Goal: Information Seeking & Learning: Learn about a topic

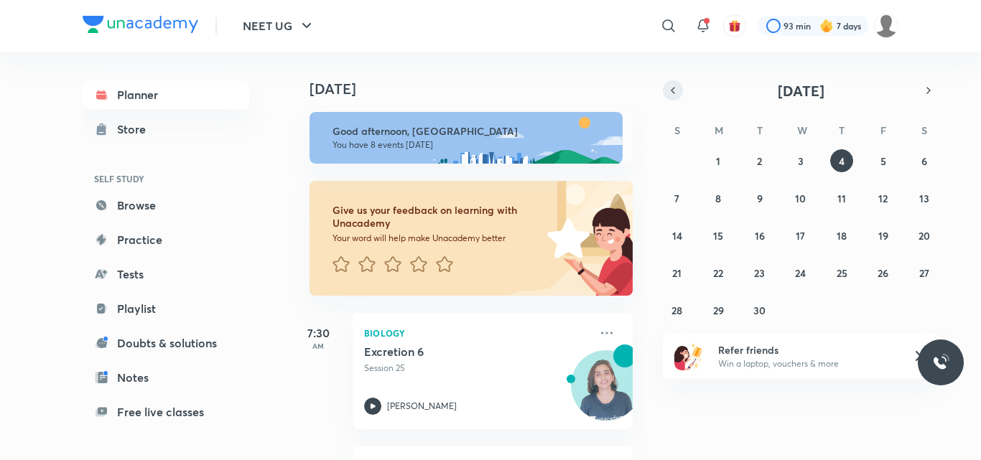
click at [670, 85] on icon "button" at bounding box center [672, 90] width 11 height 13
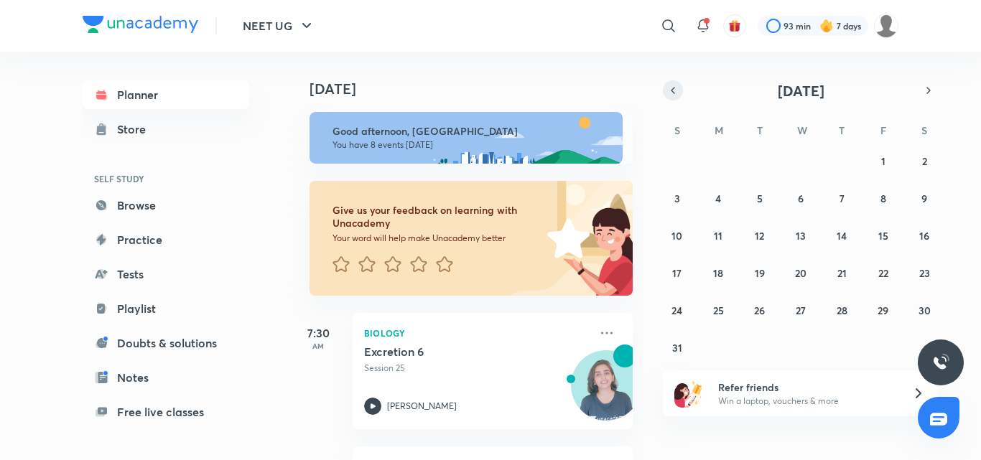
click at [670, 85] on icon "button" at bounding box center [672, 90] width 11 height 13
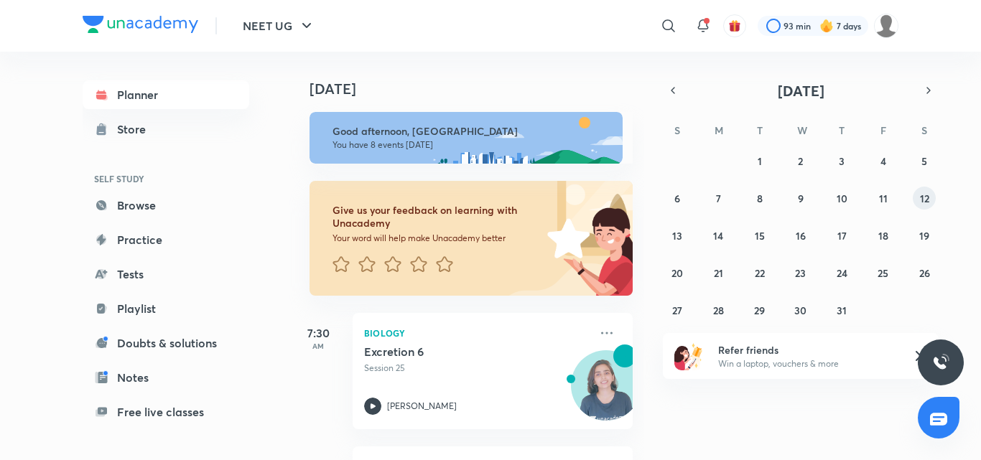
click at [921, 198] on abbr "12" at bounding box center [924, 199] width 9 height 14
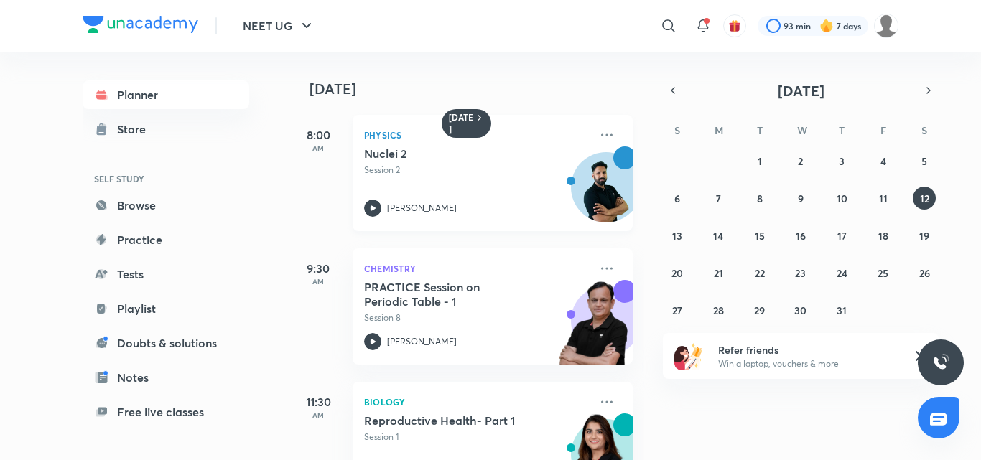
click at [469, 169] on p "Session 2" at bounding box center [477, 170] width 226 height 13
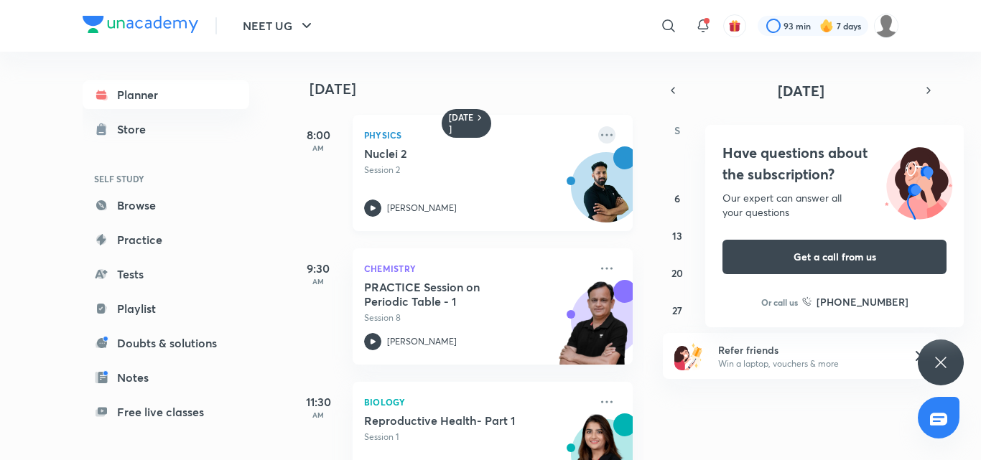
click at [598, 134] on icon at bounding box center [606, 134] width 17 height 17
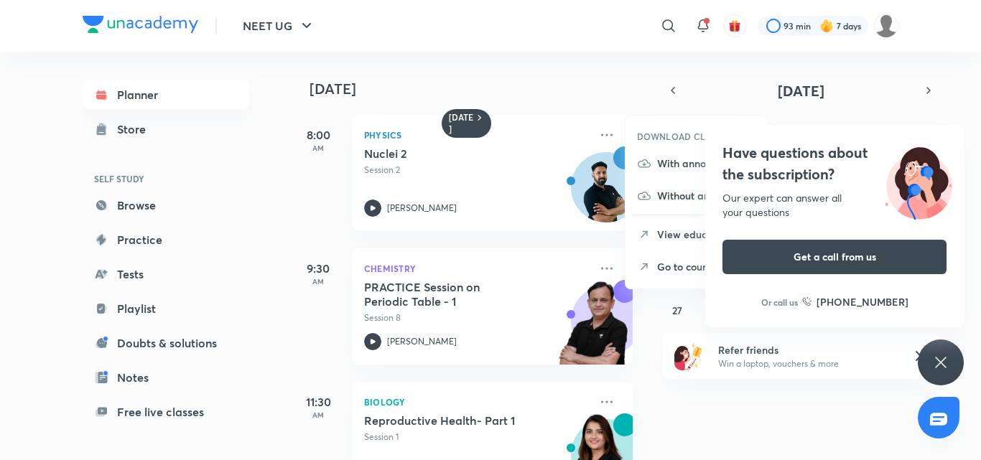
click at [660, 264] on p "Go to course page" at bounding box center [706, 266] width 99 height 15
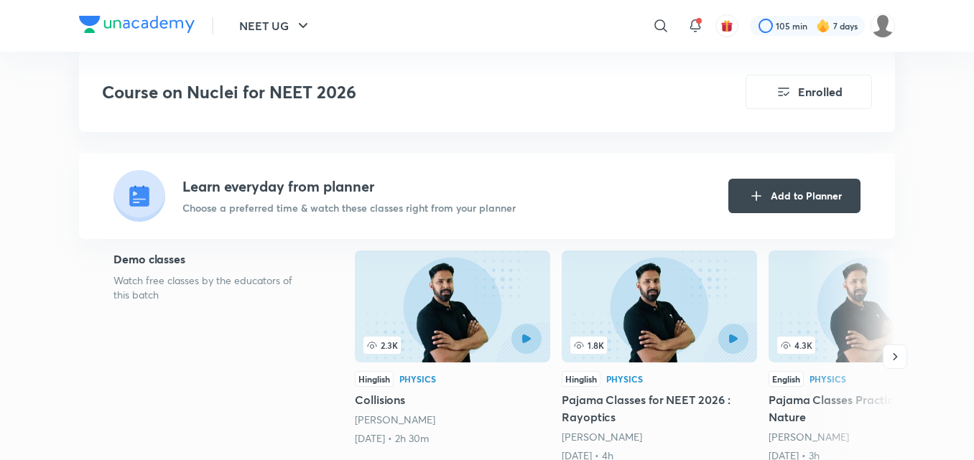
scroll to position [359, 0]
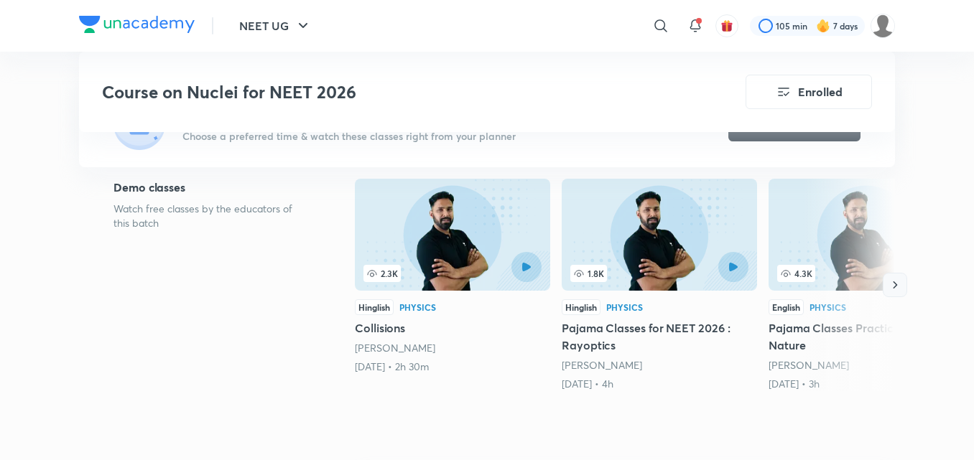
click at [892, 282] on icon "button" at bounding box center [895, 285] width 14 height 14
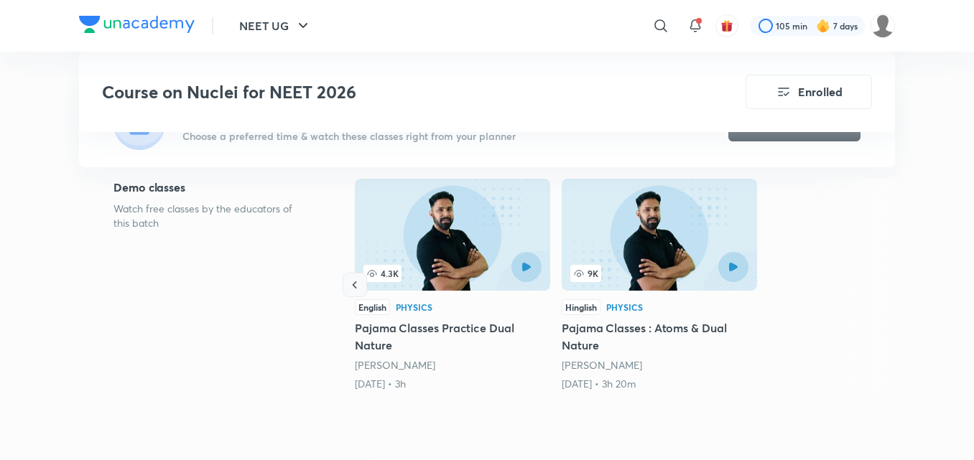
click at [353, 295] on button "button" at bounding box center [355, 285] width 24 height 24
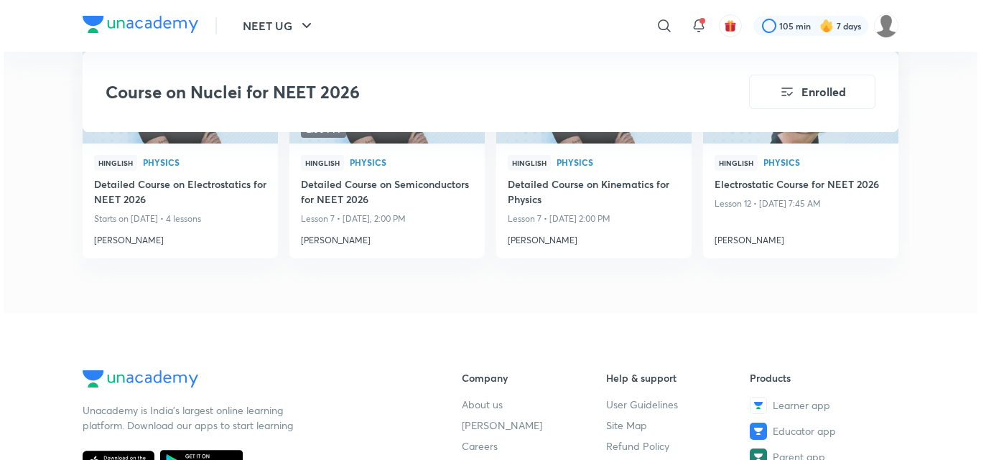
scroll to position [1652, 0]
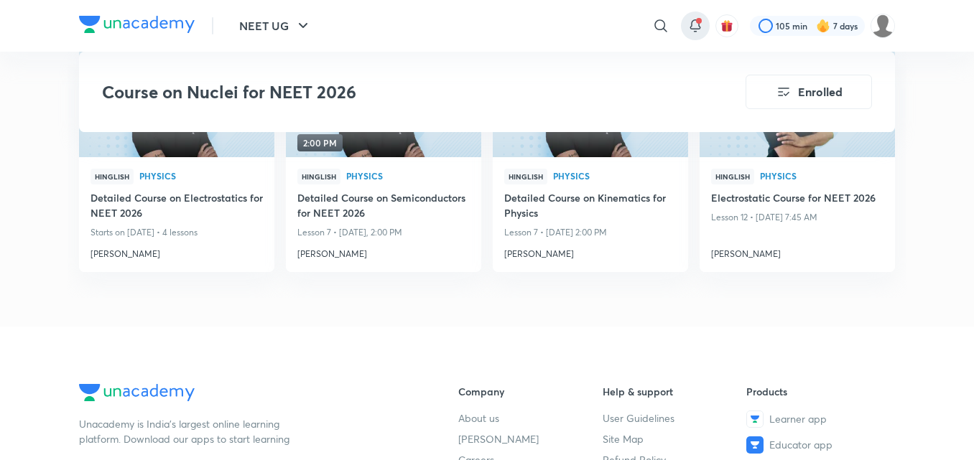
click at [698, 29] on icon at bounding box center [695, 25] width 17 height 17
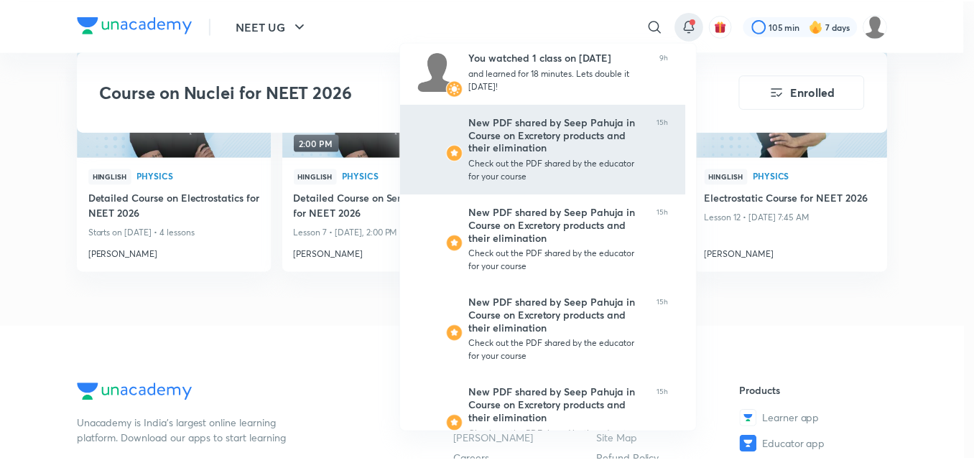
scroll to position [406, 0]
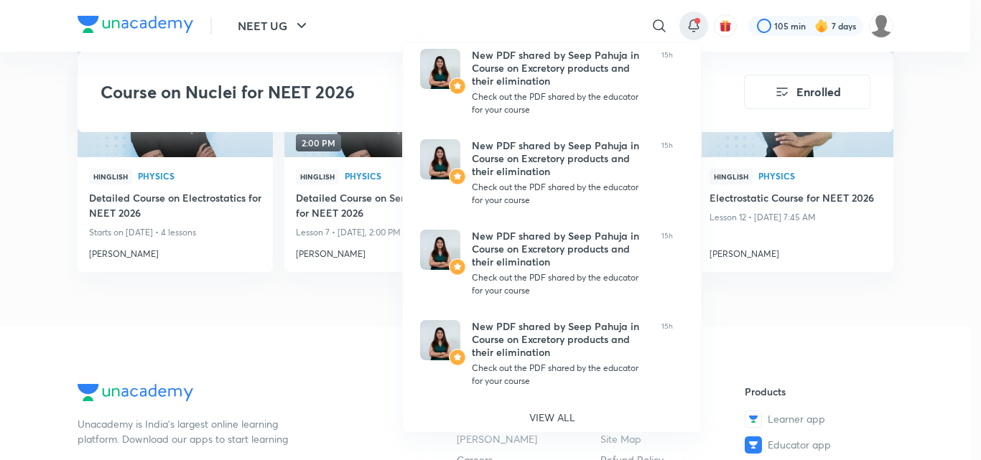
click at [28, 59] on div at bounding box center [490, 230] width 981 height 460
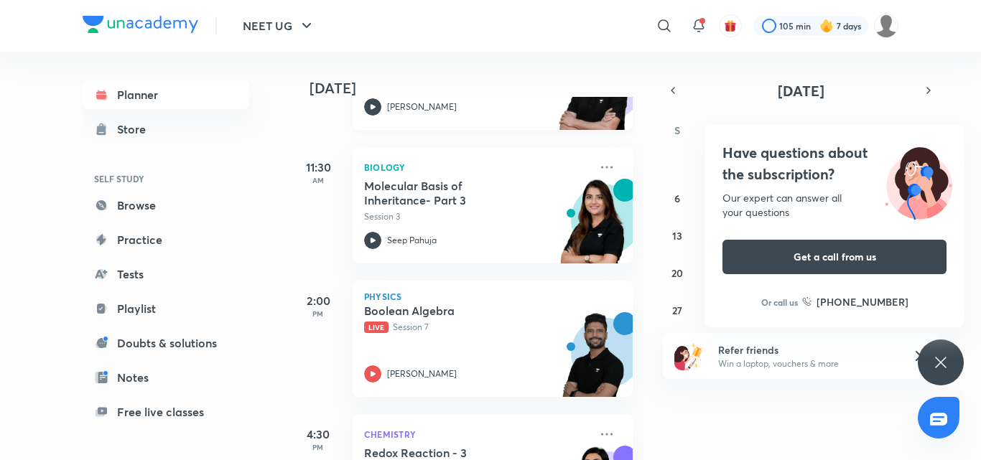
scroll to position [568, 0]
click at [585, 170] on div "Biology Molecular Basis of Inheritance- Part 3 Session 3 Seep Pahuja" at bounding box center [493, 205] width 280 height 116
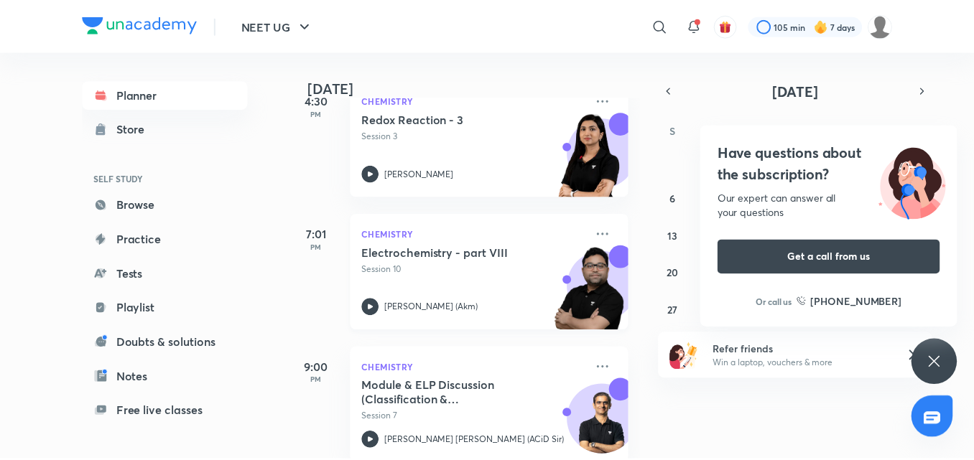
scroll to position [927, 0]
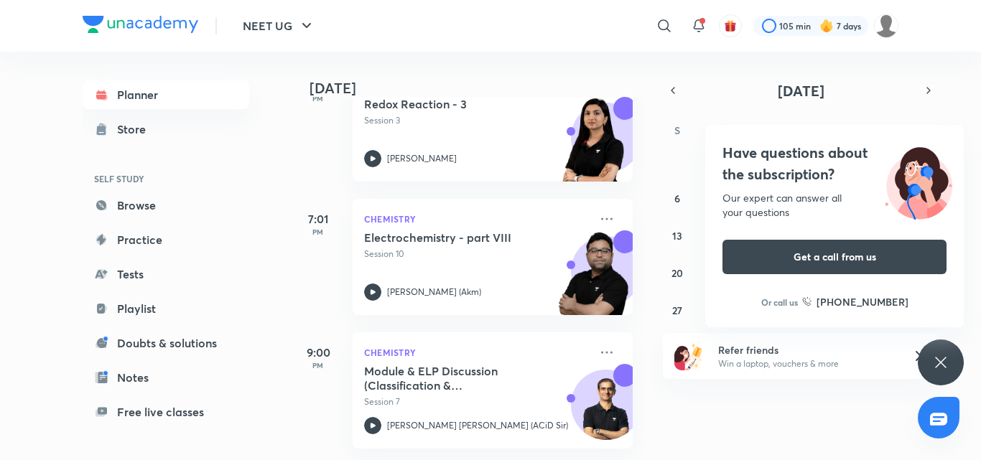
click at [938, 361] on icon at bounding box center [940, 362] width 17 height 17
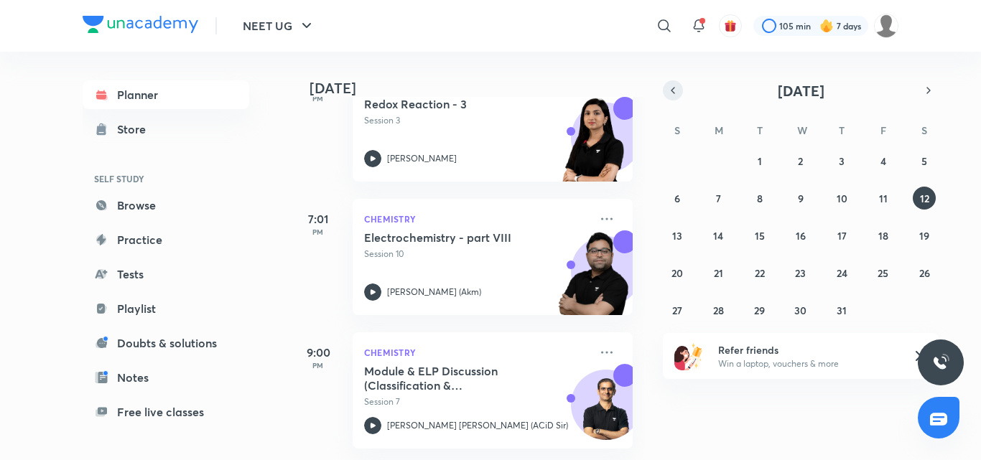
click at [679, 93] on button "button" at bounding box center [673, 90] width 20 height 20
click at [673, 96] on div "[DATE] S M T W T F S 1 2 3 4 5 6 7 8 9 10 11 12 13 14 15 16 17 18 19 20 21 22 2…" at bounding box center [801, 200] width 276 height 241
click at [802, 370] on div "Refer friends Win a laptop, vouchers & more" at bounding box center [801, 356] width 276 height 46
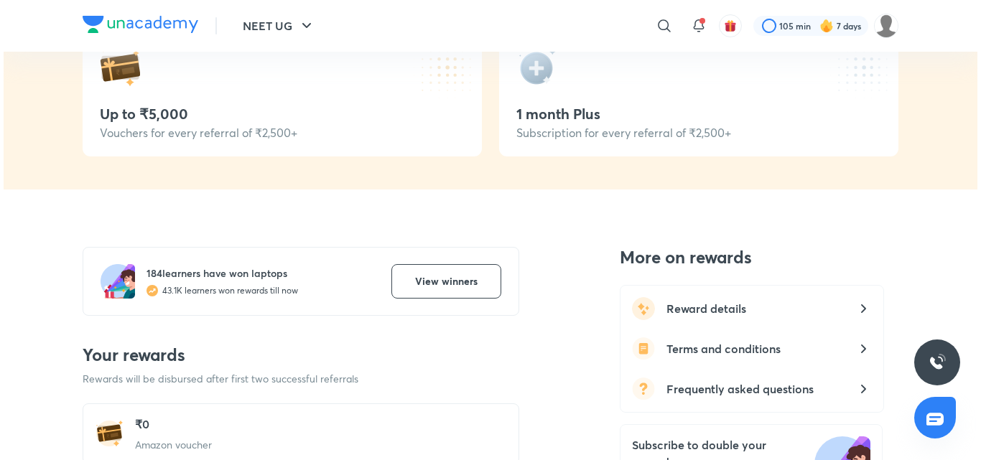
scroll to position [359, 0]
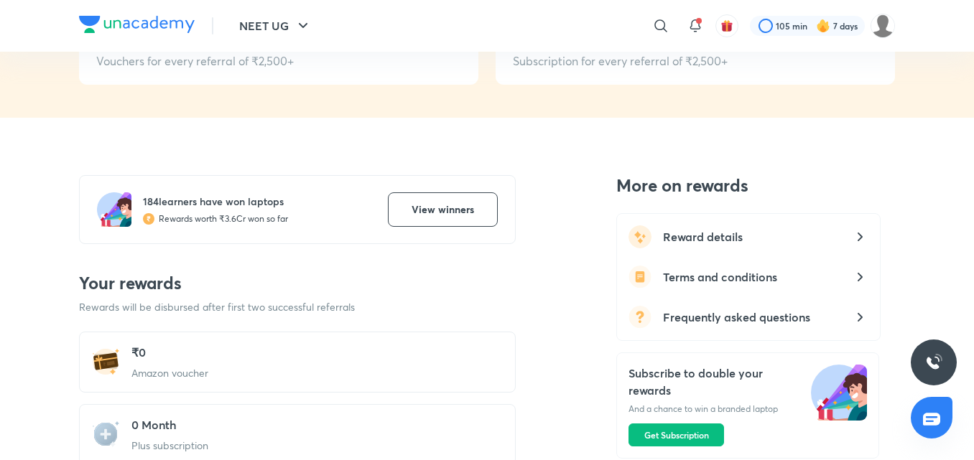
click at [713, 249] on div "Reward details" at bounding box center [749, 237] width 240 height 40
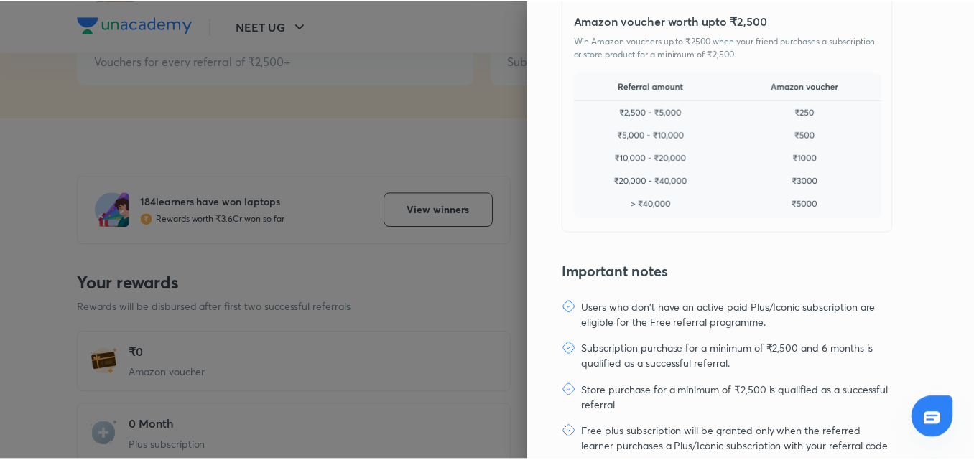
scroll to position [331, 0]
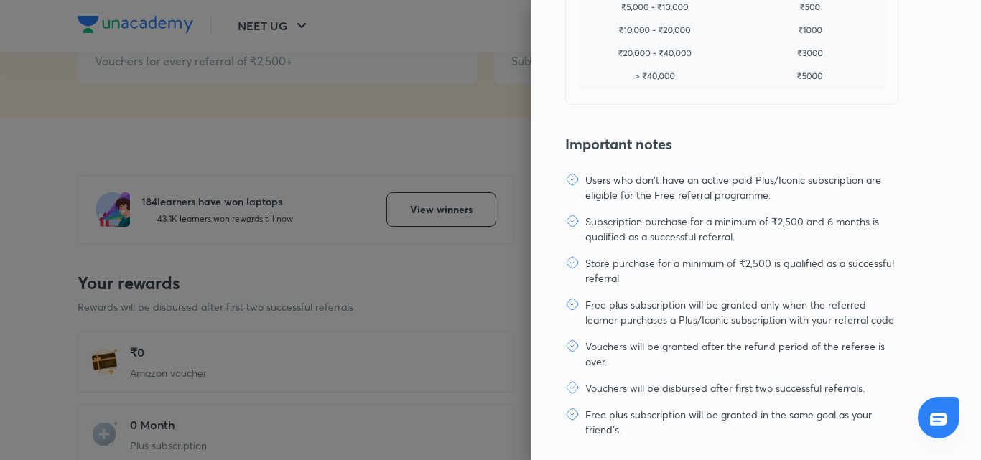
click at [491, 132] on div at bounding box center [490, 230] width 981 height 460
